Goal: Check status: Check status

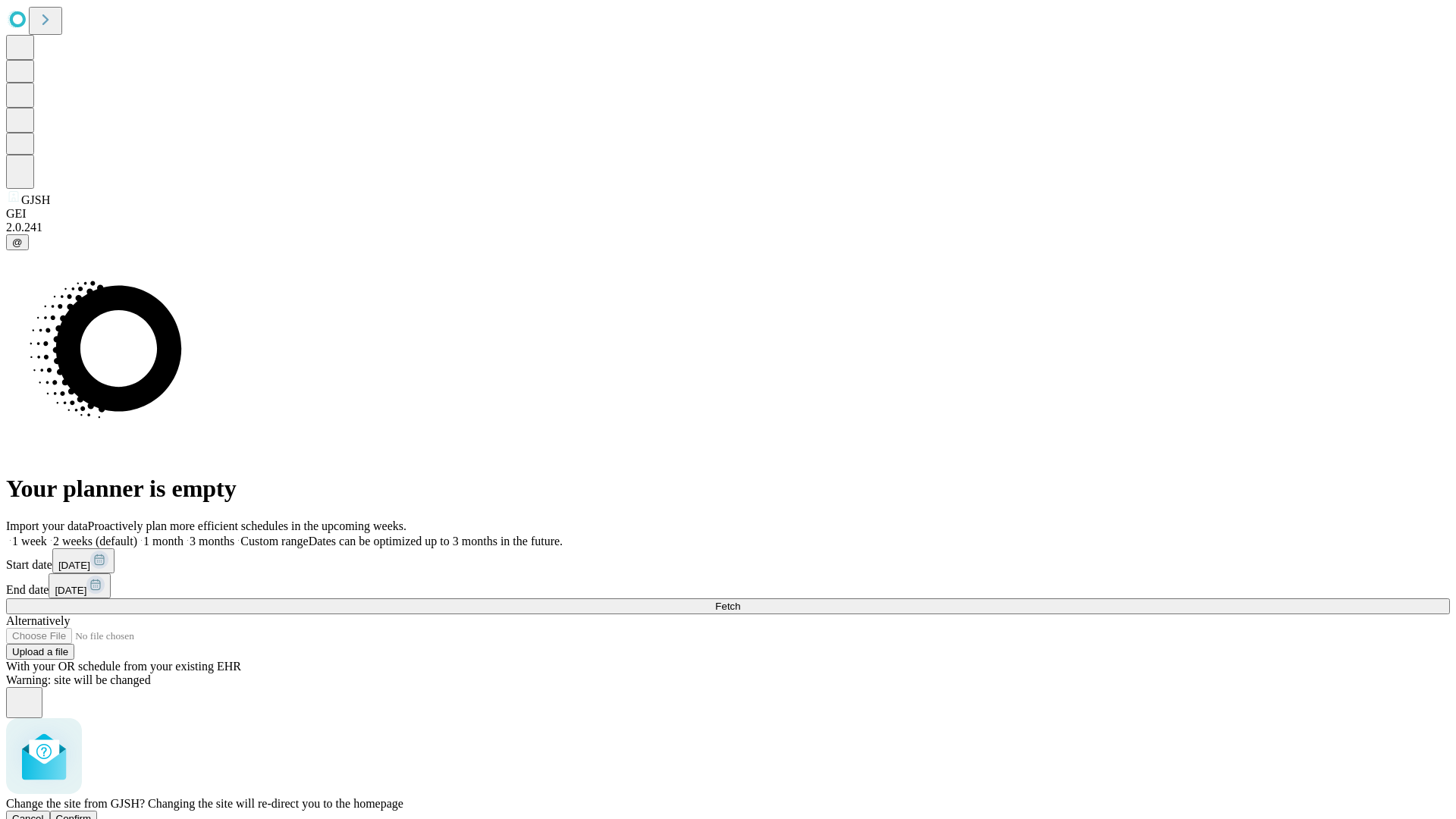
click at [92, 813] on span "Confirm" at bounding box center [74, 818] width 35 height 12
click at [137, 534] on label "2 weeks (default)" at bounding box center [92, 541] width 90 height 13
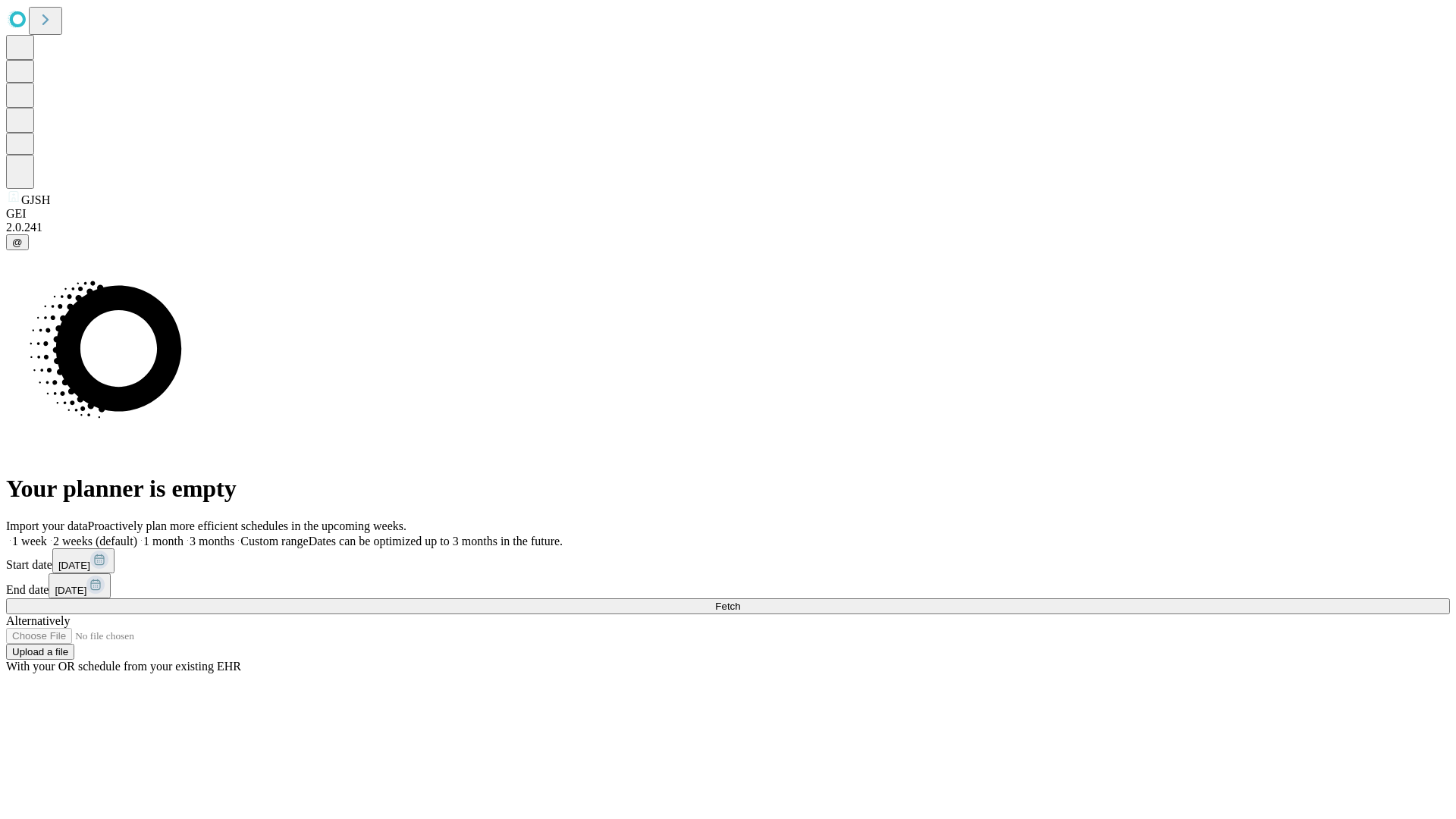
click at [740, 601] on span "Fetch" at bounding box center [727, 606] width 25 height 12
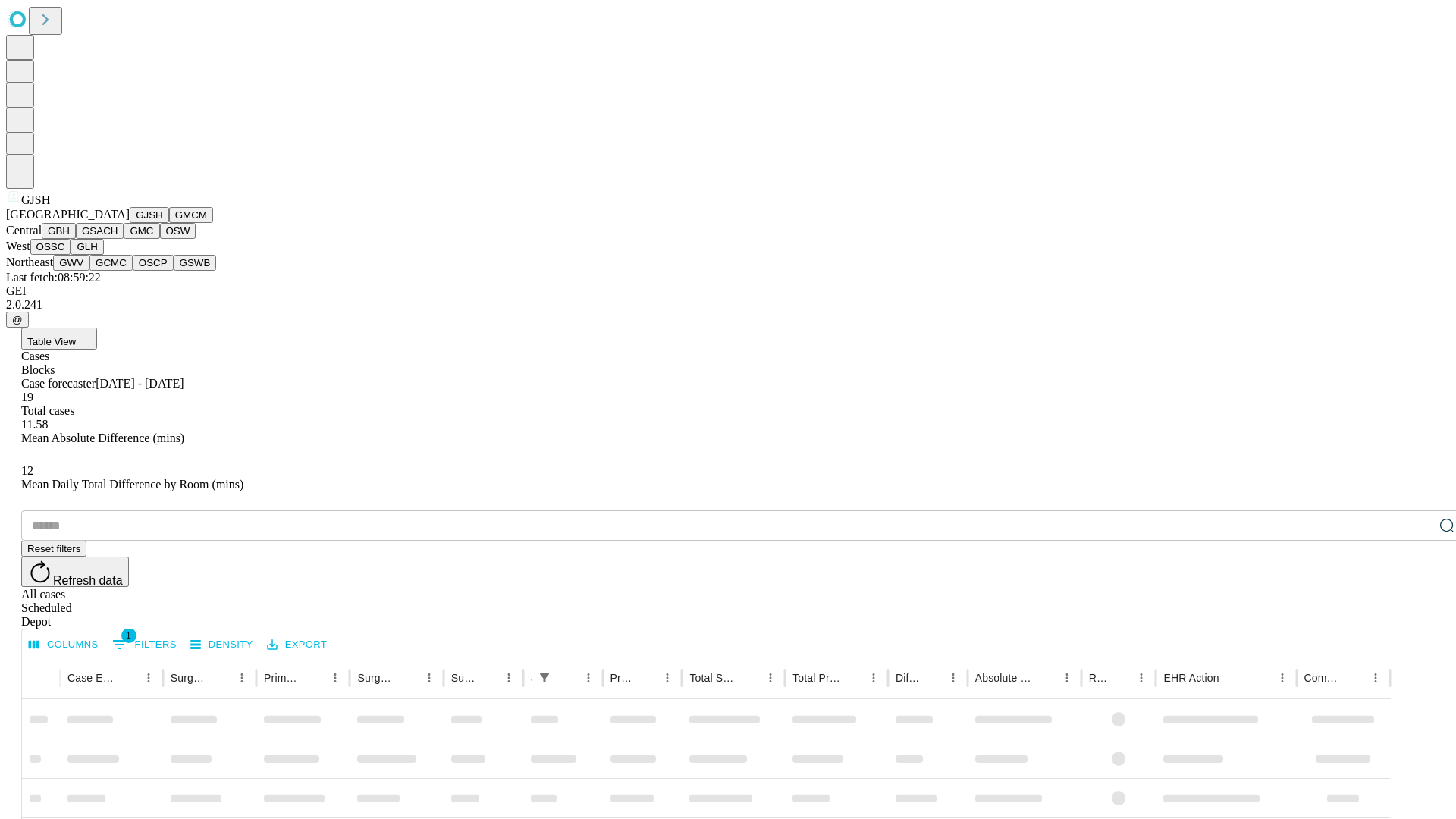
click at [169, 223] on button "GMCM" at bounding box center [190, 214] width 44 height 16
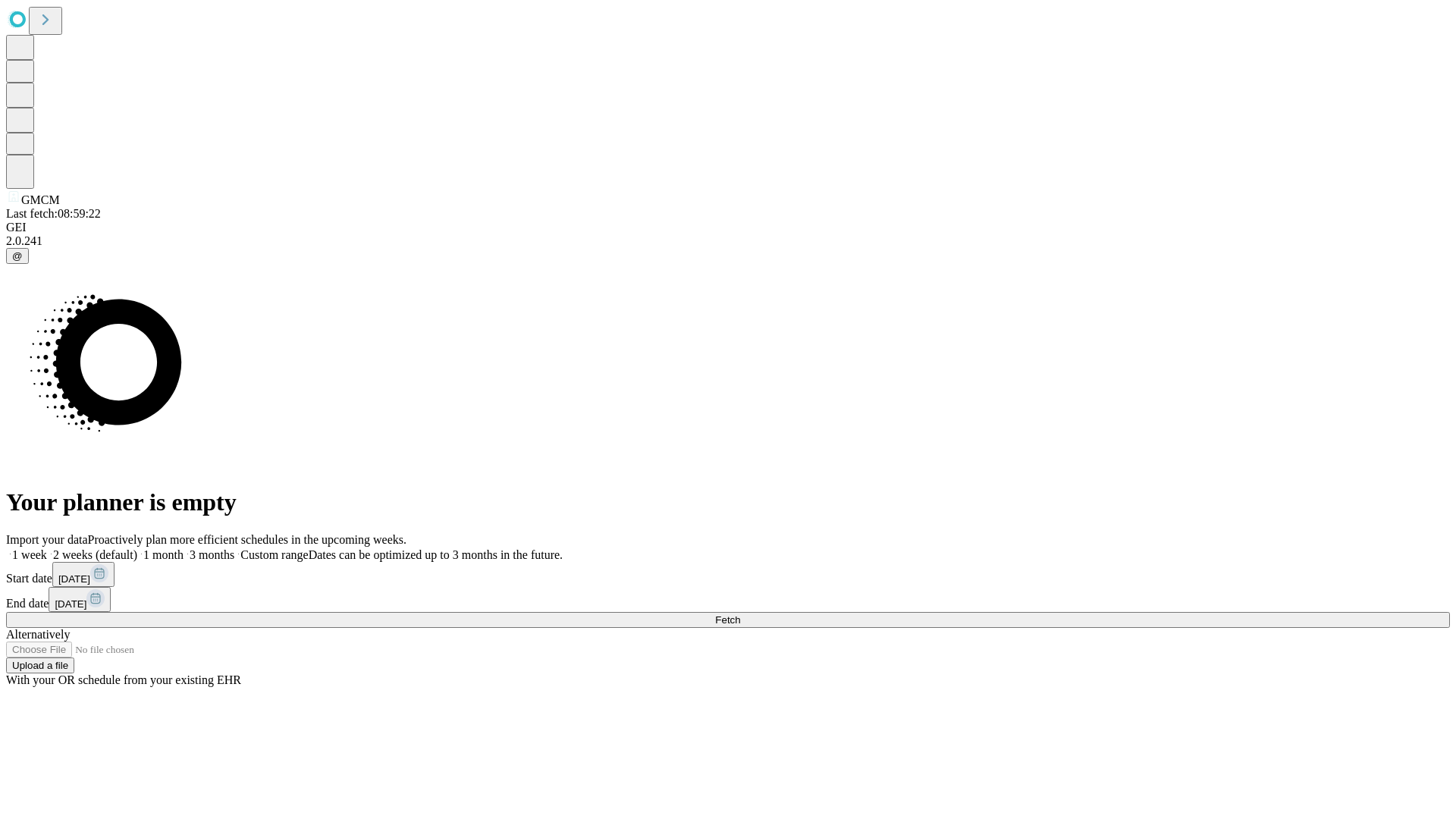
click at [137, 548] on label "2 weeks (default)" at bounding box center [92, 554] width 90 height 13
click at [740, 614] on span "Fetch" at bounding box center [727, 619] width 25 height 12
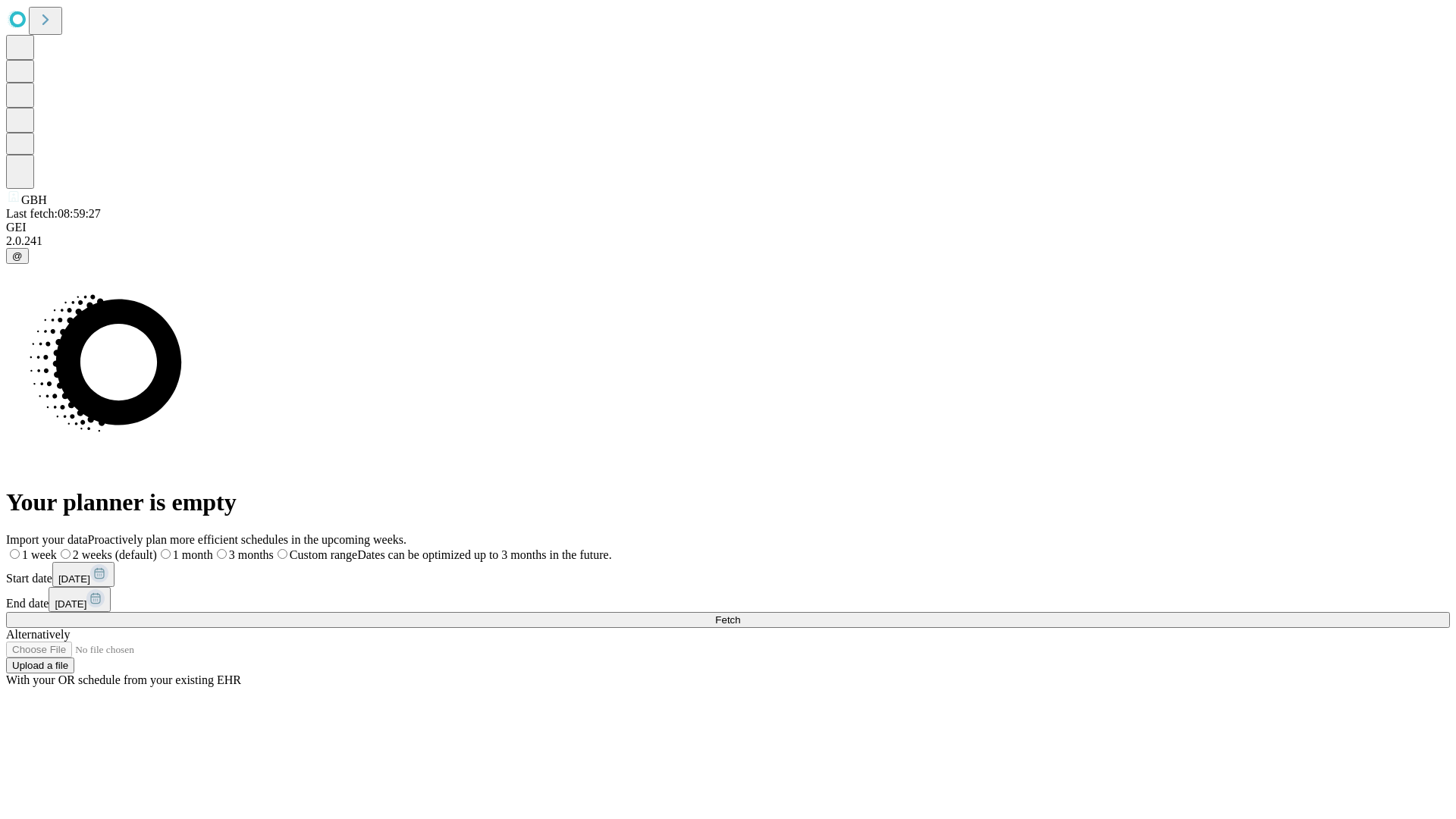
click at [157, 548] on label "2 weeks (default)" at bounding box center [107, 554] width 100 height 13
click at [740, 614] on span "Fetch" at bounding box center [727, 619] width 25 height 12
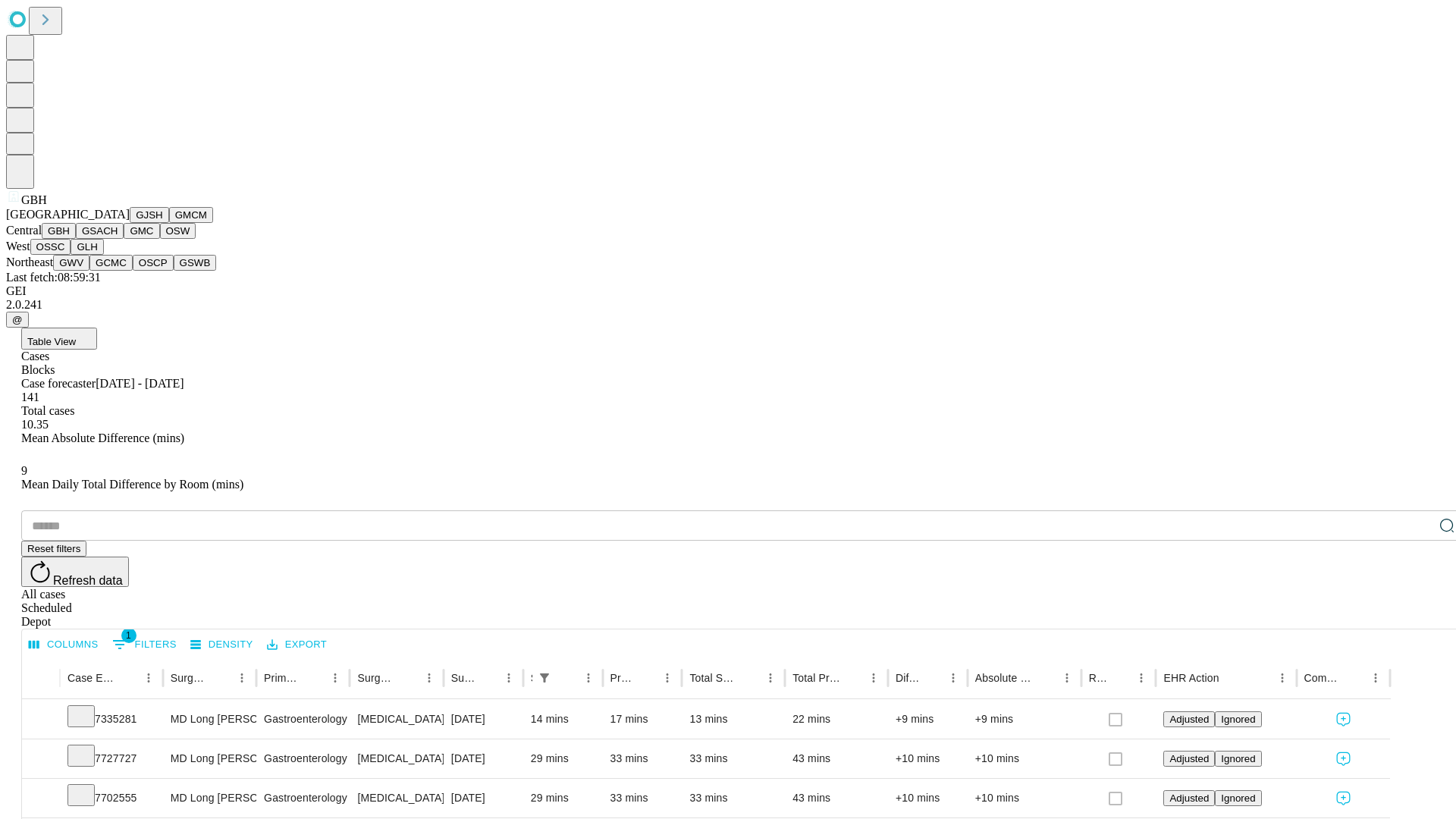
click at [117, 239] on button "GSACH" at bounding box center [99, 231] width 48 height 16
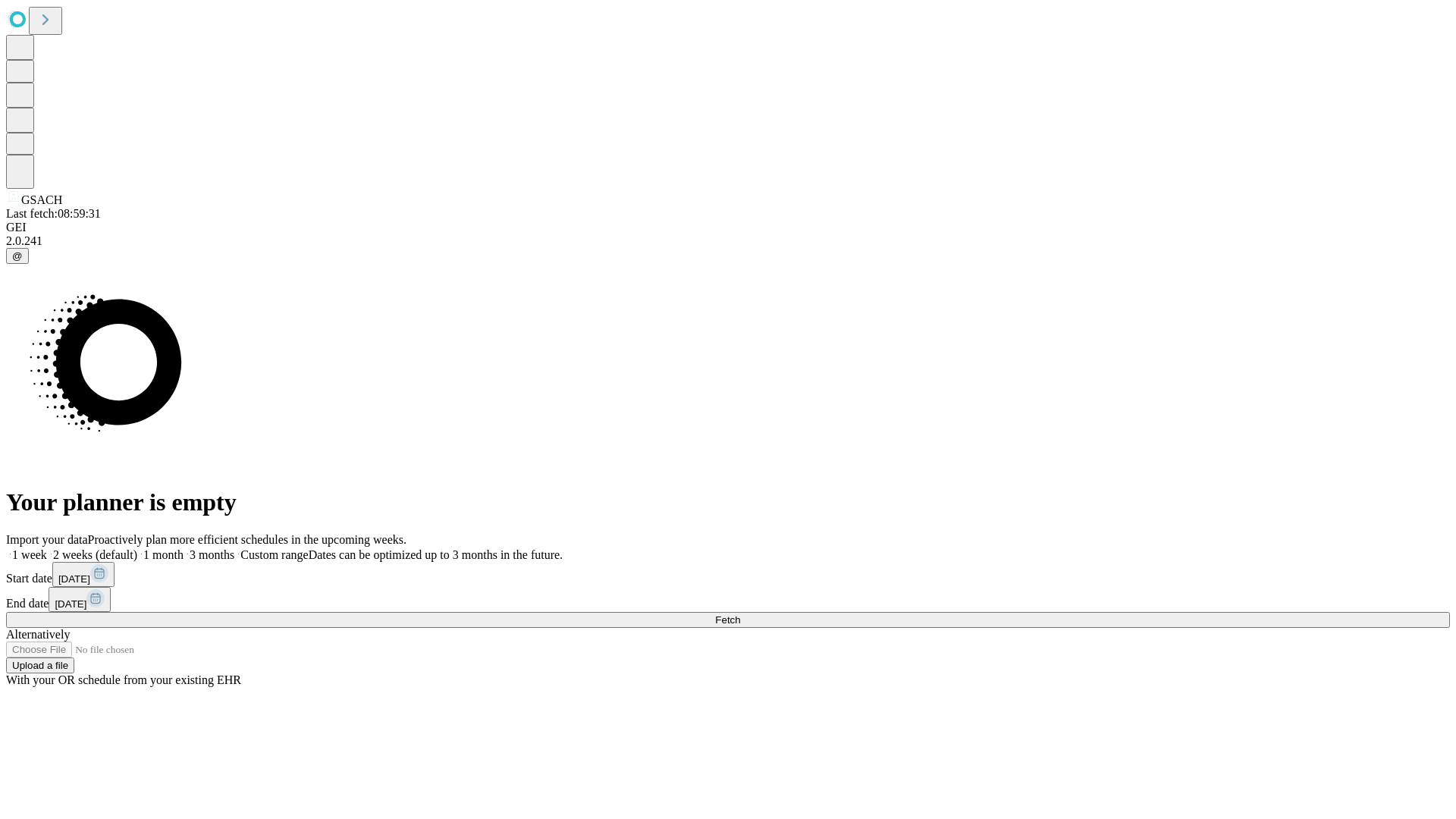
click at [137, 548] on label "2 weeks (default)" at bounding box center [92, 554] width 90 height 13
click at [740, 614] on span "Fetch" at bounding box center [727, 619] width 25 height 12
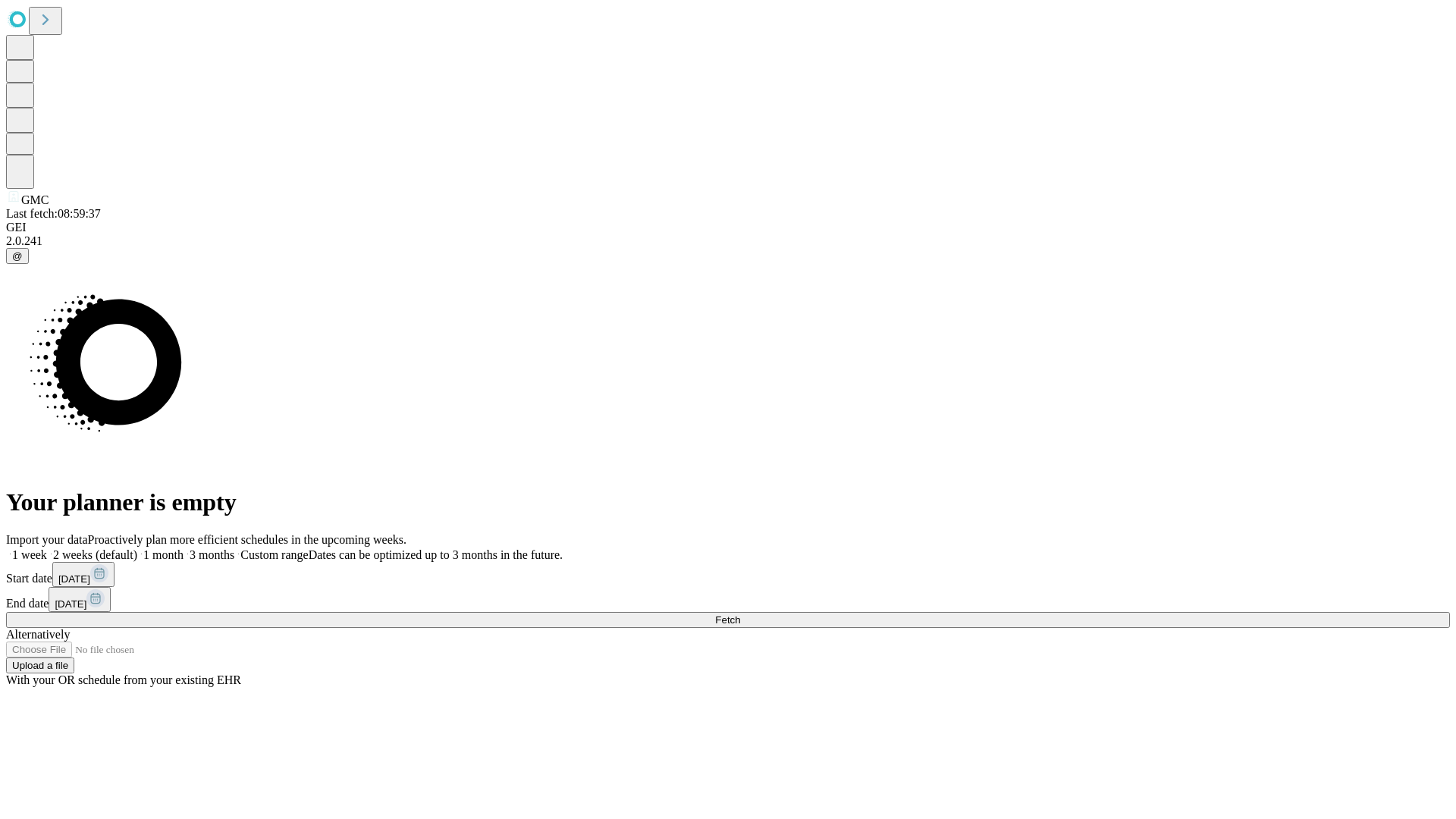
click at [137, 548] on label "2 weeks (default)" at bounding box center [92, 554] width 90 height 13
click at [740, 614] on span "Fetch" at bounding box center [727, 619] width 25 height 12
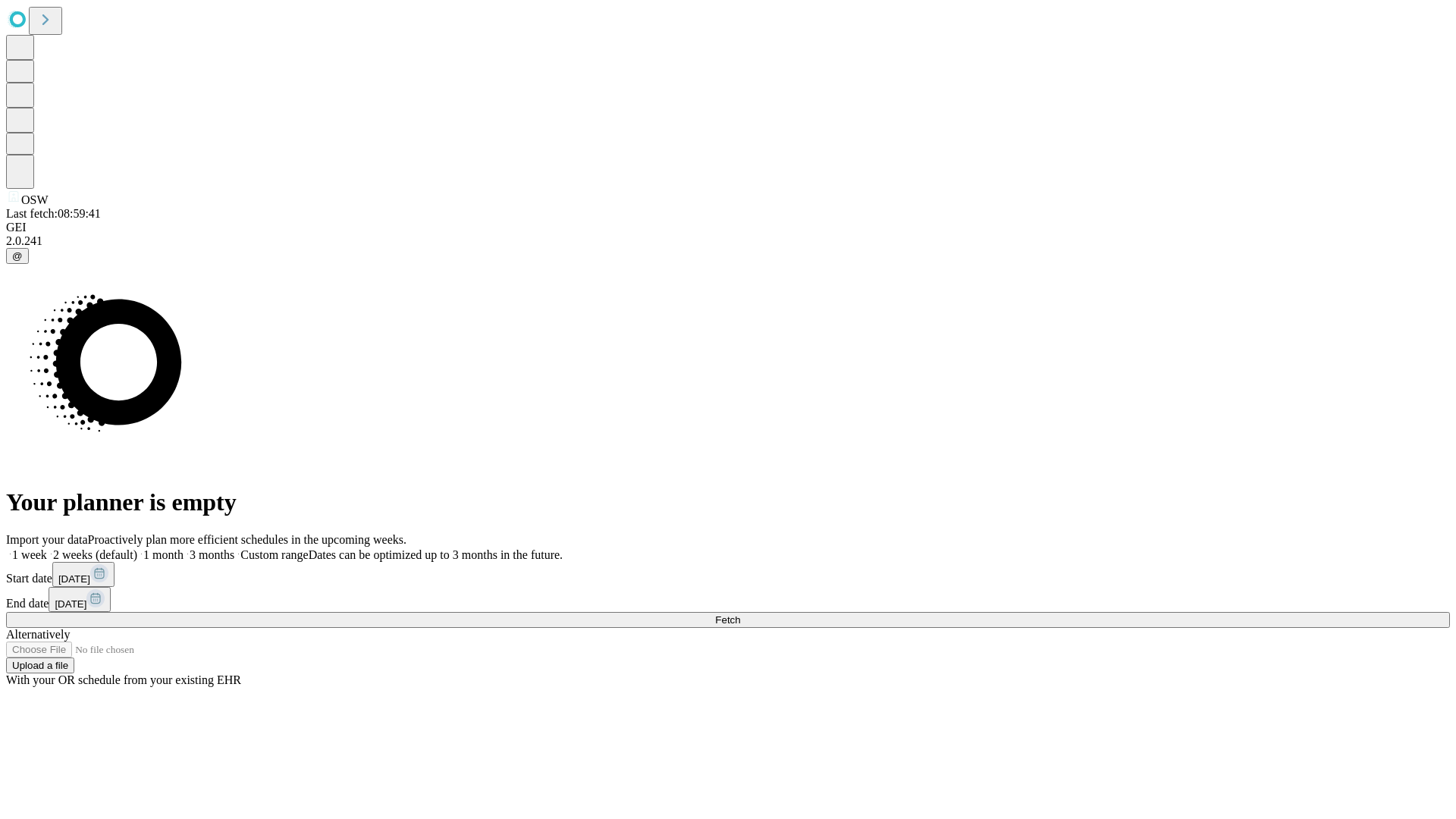
click at [137, 548] on label "2 weeks (default)" at bounding box center [92, 554] width 90 height 13
click at [740, 614] on span "Fetch" at bounding box center [727, 619] width 25 height 12
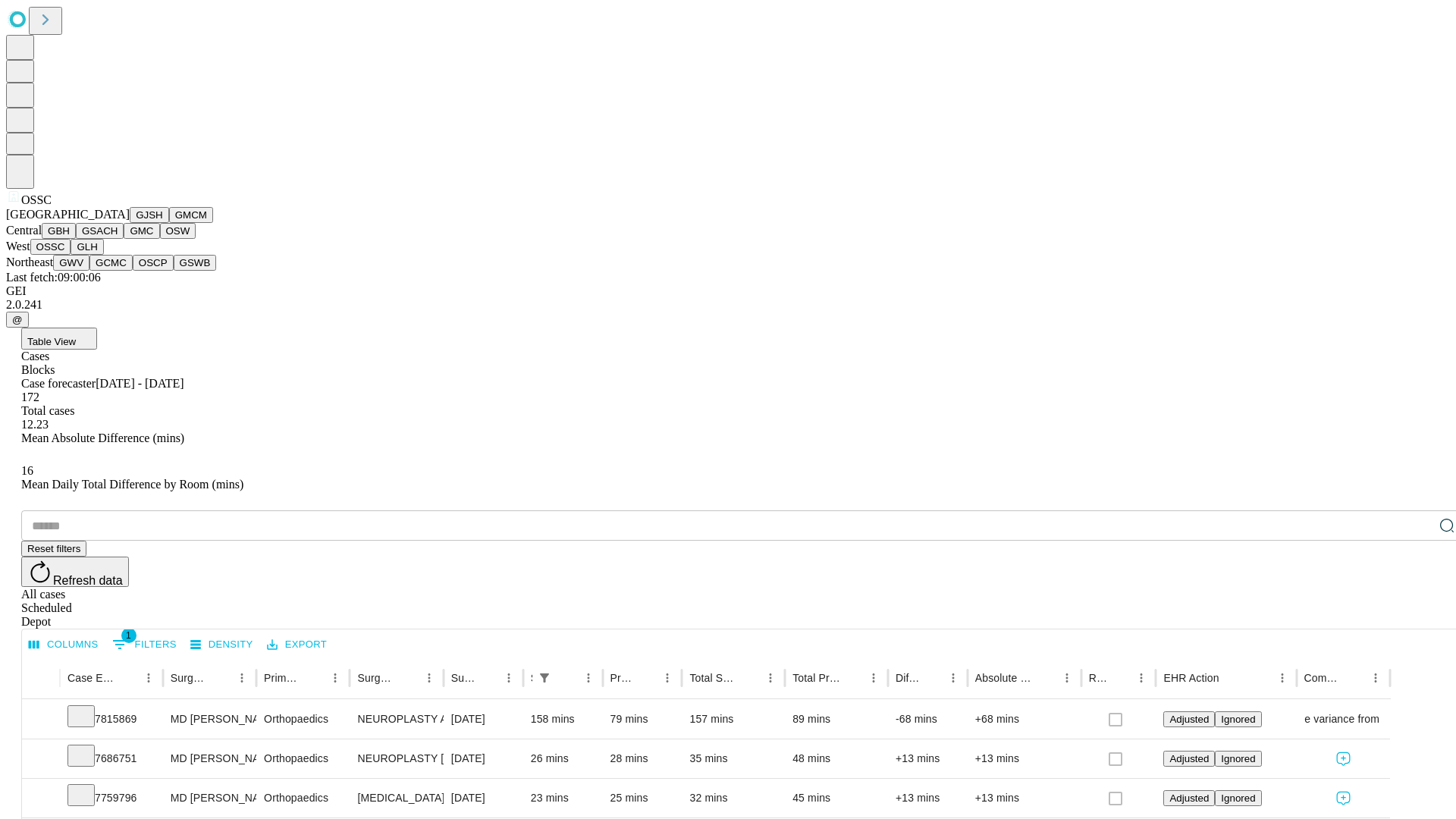
click at [103, 254] on button "GLH" at bounding box center [86, 247] width 32 height 16
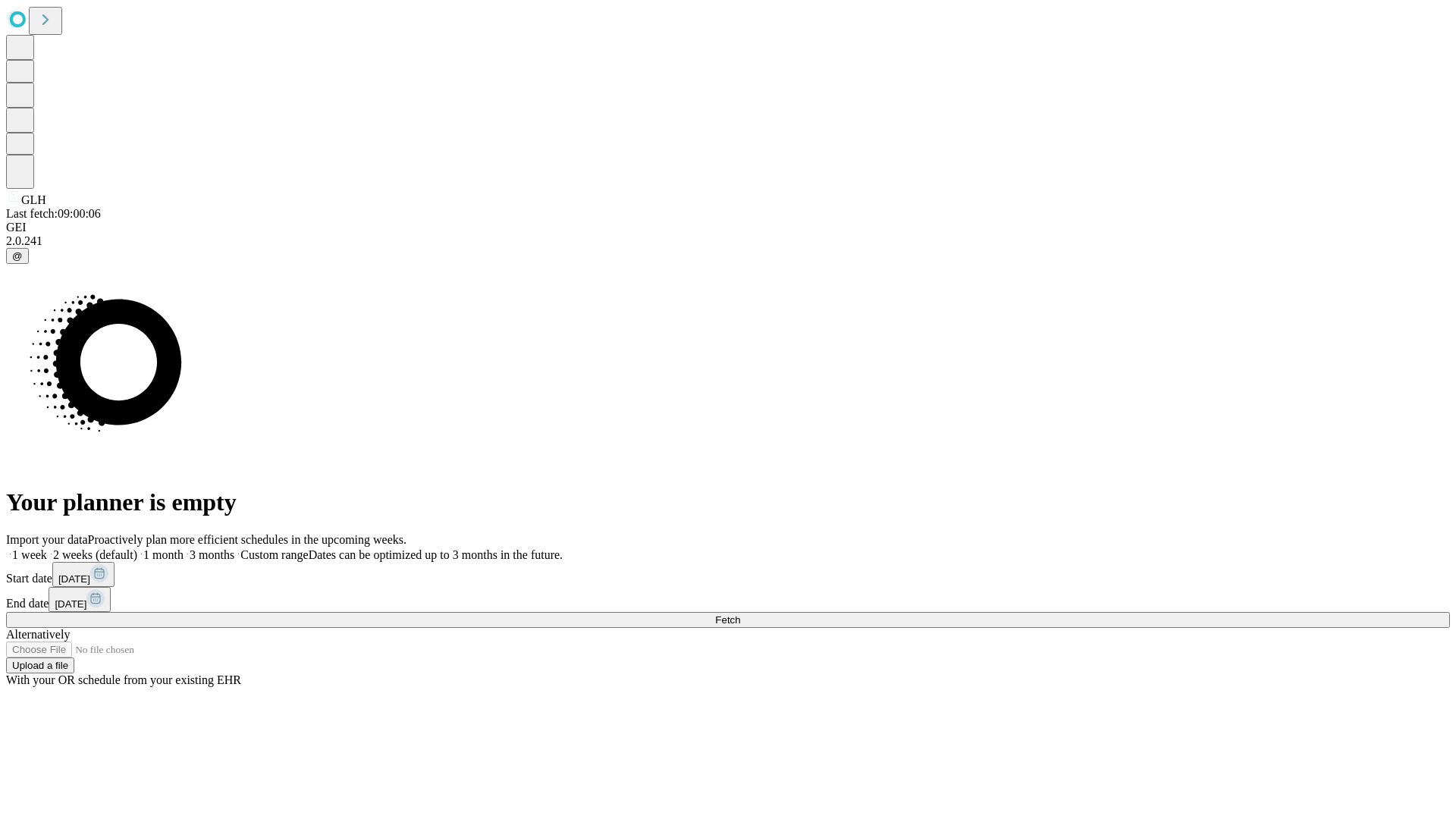
click at [137, 548] on label "2 weeks (default)" at bounding box center [92, 554] width 90 height 13
click at [740, 614] on span "Fetch" at bounding box center [727, 619] width 25 height 12
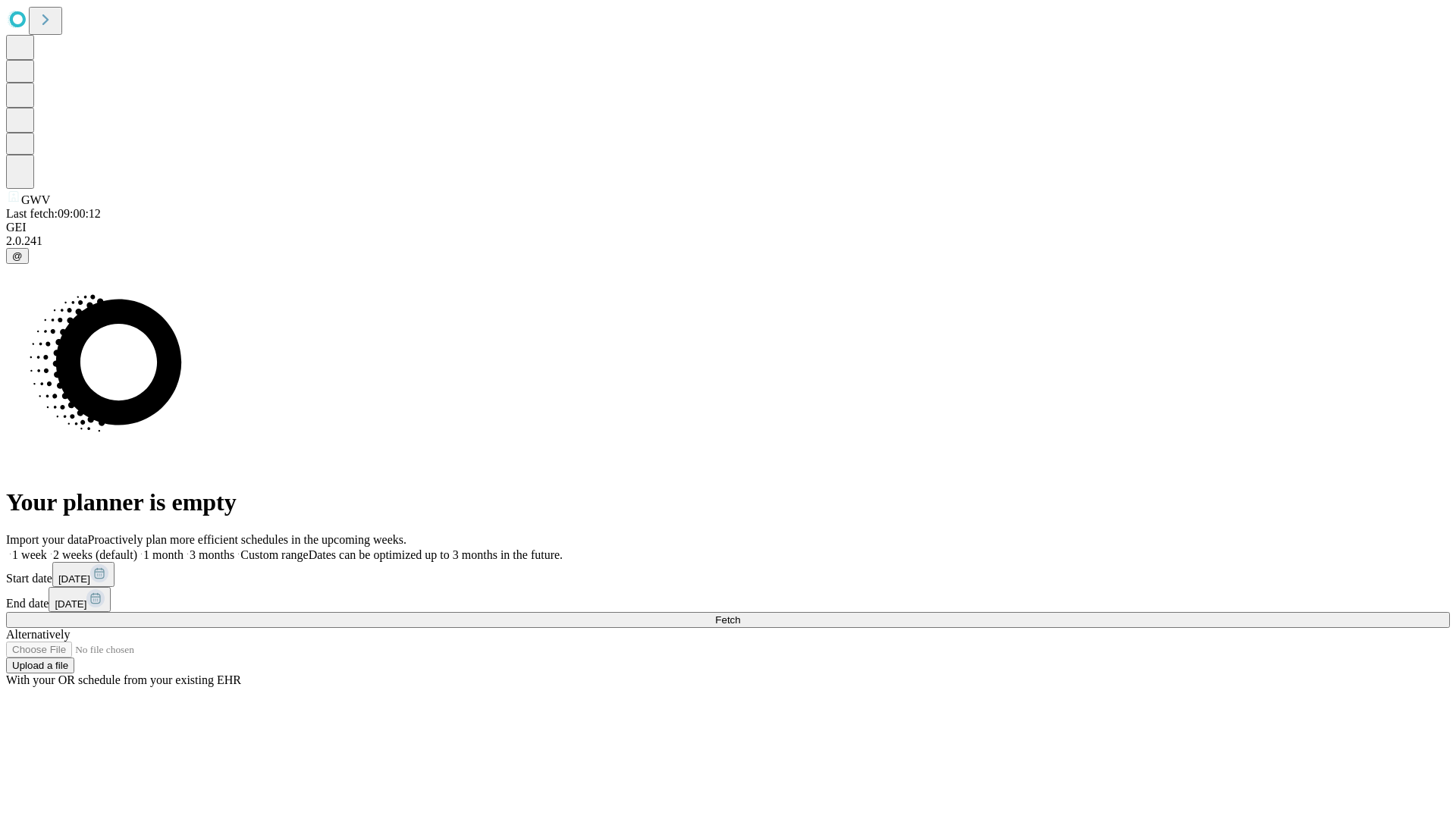
click at [137, 548] on label "2 weeks (default)" at bounding box center [92, 554] width 90 height 13
click at [740, 614] on span "Fetch" at bounding box center [727, 619] width 25 height 12
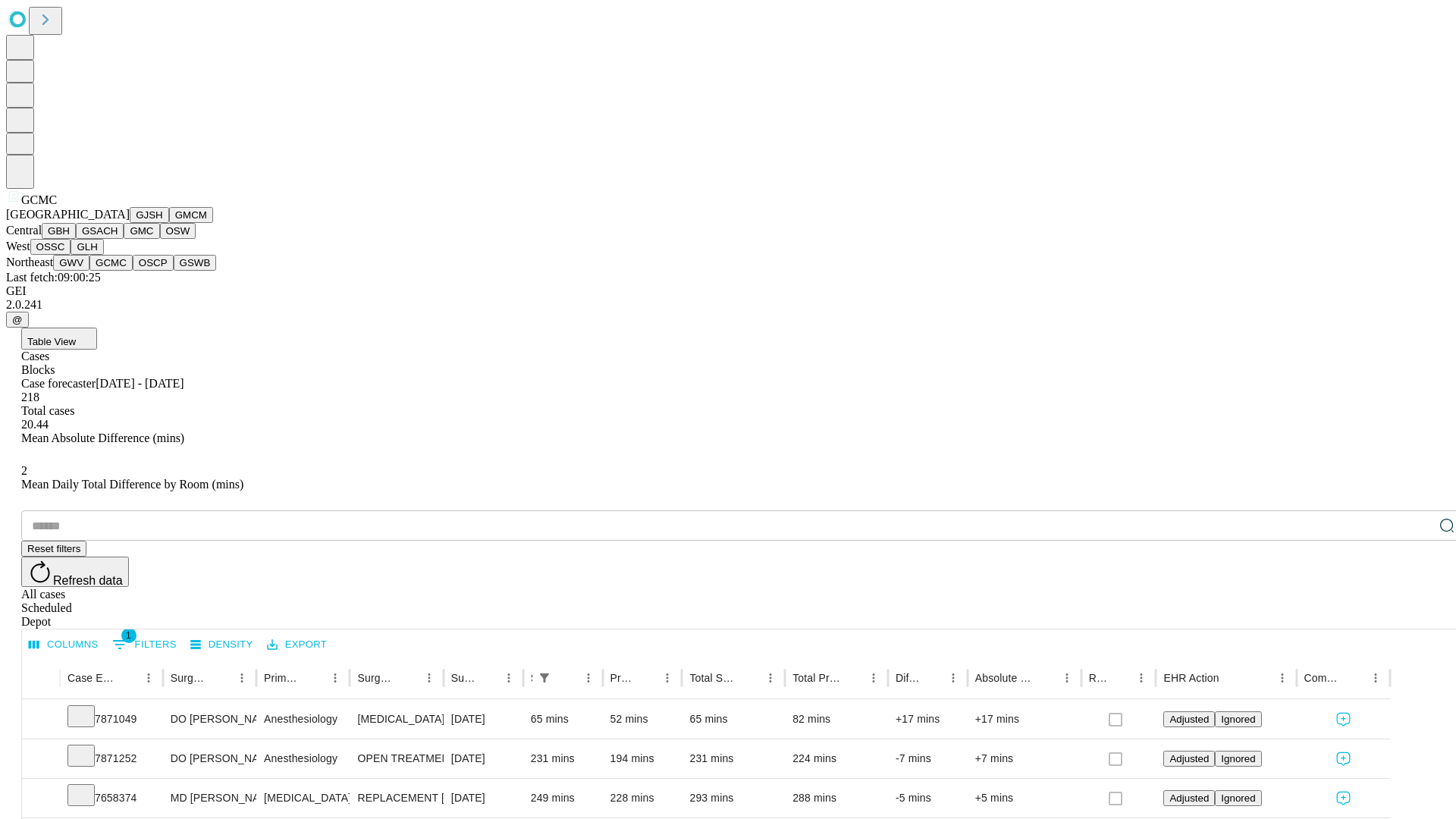
click at [133, 271] on button "OSCP" at bounding box center [153, 262] width 41 height 16
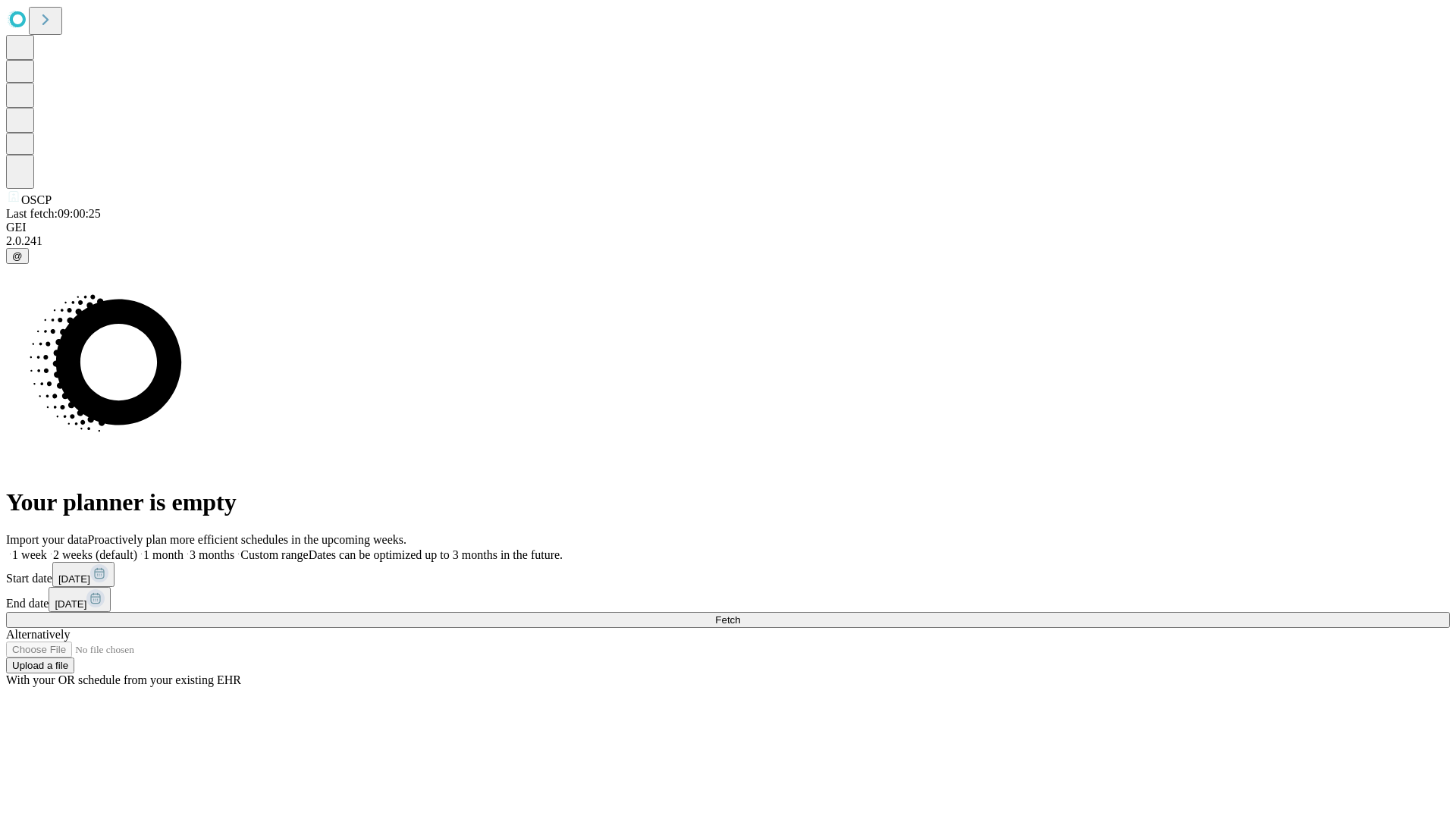
click at [740, 614] on span "Fetch" at bounding box center [727, 619] width 25 height 12
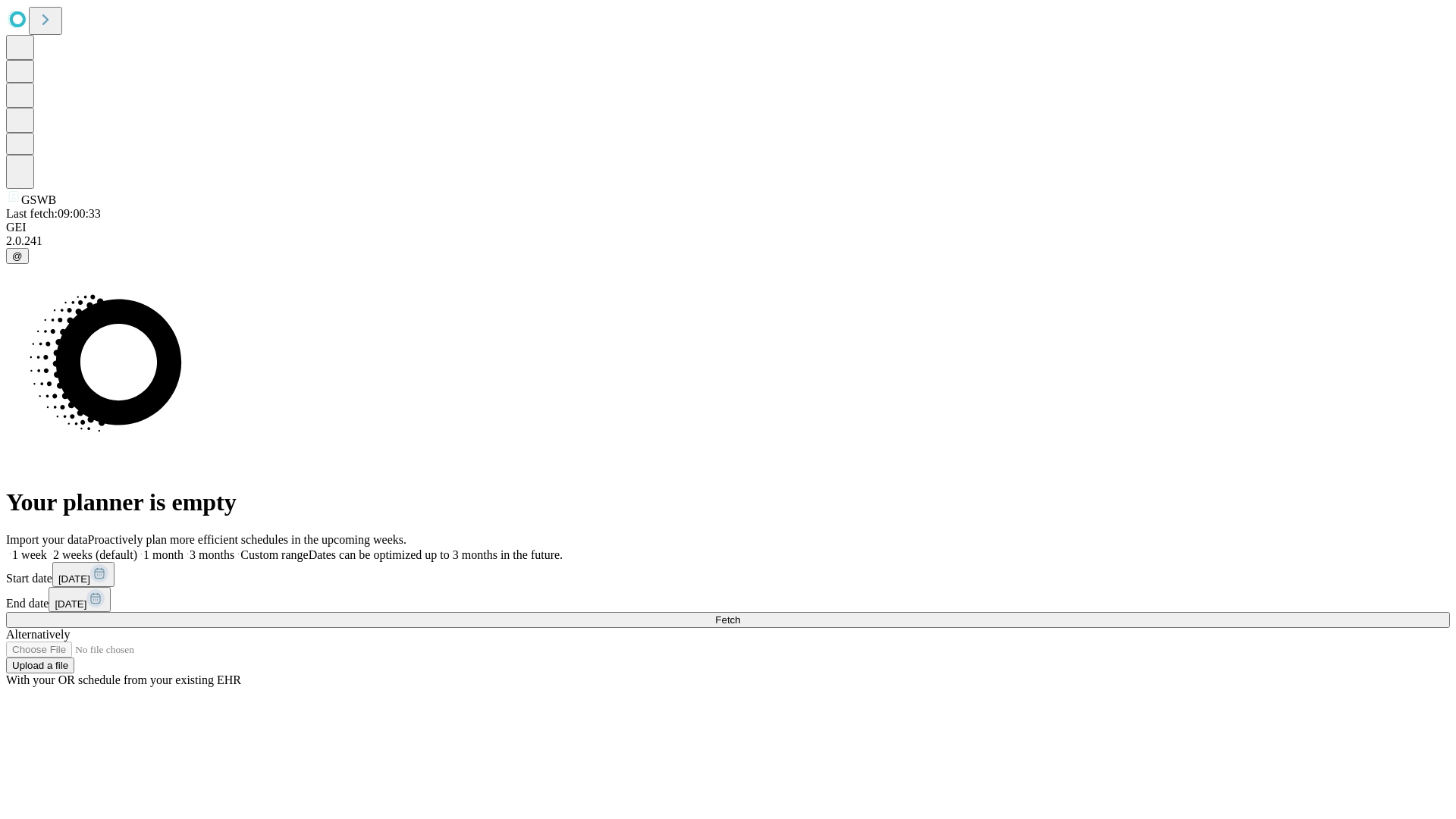
click at [137, 548] on label "2 weeks (default)" at bounding box center [92, 554] width 90 height 13
click at [740, 614] on span "Fetch" at bounding box center [727, 619] width 25 height 12
